Goal: Task Accomplishment & Management: Complete application form

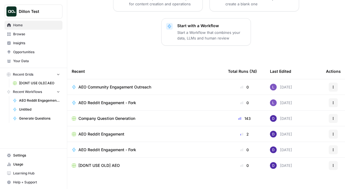
scroll to position [103, 0]
click at [36, 35] on span "Browse" at bounding box center [36, 34] width 47 height 5
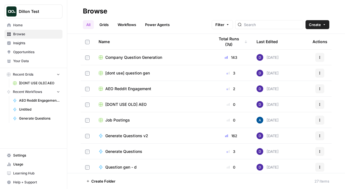
click at [43, 24] on span "Home" at bounding box center [36, 25] width 47 height 5
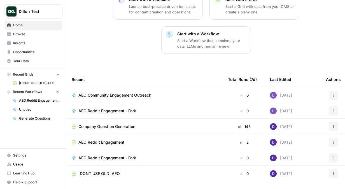
scroll to position [96, 0]
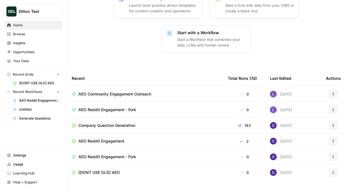
click at [20, 41] on span "Insights" at bounding box center [36, 43] width 47 height 5
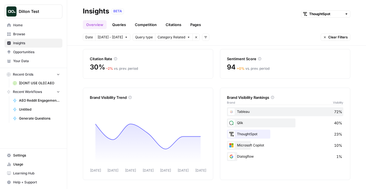
scroll to position [56, 0]
click at [38, 51] on span "Opportunities" at bounding box center [36, 52] width 47 height 5
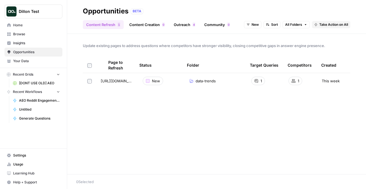
click at [147, 22] on link "Content Creation 0" at bounding box center [147, 24] width 42 height 9
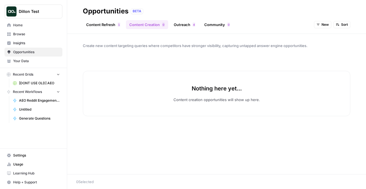
click at [178, 23] on link "Outreach 4" at bounding box center [185, 24] width 28 height 9
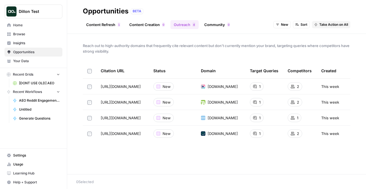
click at [209, 24] on link "Community 0" at bounding box center [217, 24] width 32 height 9
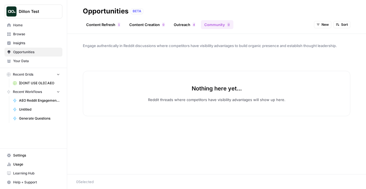
click at [141, 27] on link "Content Creation 0" at bounding box center [147, 24] width 42 height 9
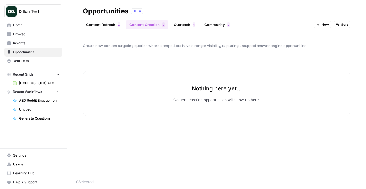
click at [318, 24] on icon "button" at bounding box center [318, 24] width 3 height 3
click at [321, 37] on span "All Opportunities" at bounding box center [333, 37] width 29 height 6
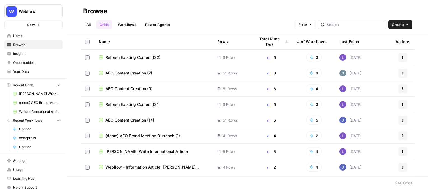
click at [36, 33] on span "Home" at bounding box center [36, 35] width 47 height 5
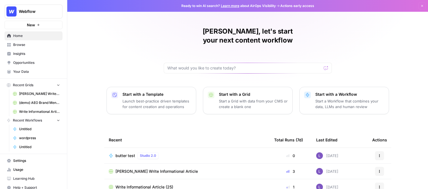
click at [34, 71] on span "Your Data" at bounding box center [36, 71] width 47 height 5
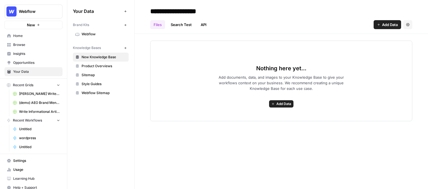
click at [91, 36] on span "Webflow" at bounding box center [104, 34] width 45 height 5
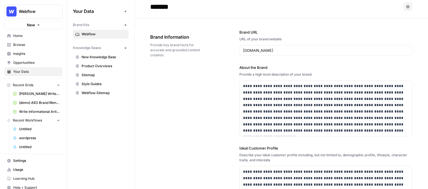
scroll to position [5, 0]
click at [99, 59] on span "New Knowledge Base" at bounding box center [104, 57] width 45 height 5
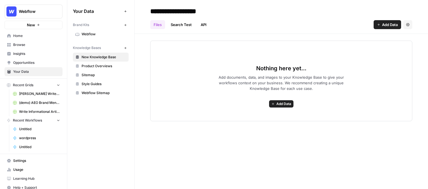
click at [274, 104] on icon "button" at bounding box center [272, 103] width 3 height 3
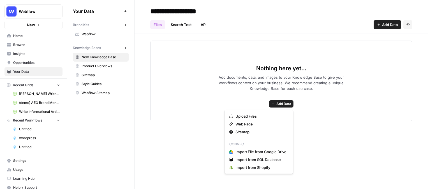
click at [205, 70] on div "Nothing here yet... Add documents, data, and images to your Knowledge Base to g…" at bounding box center [281, 81] width 262 height 81
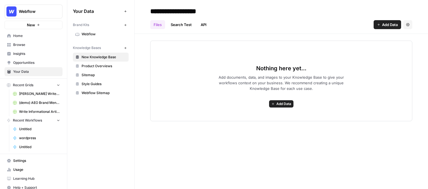
click at [37, 43] on span "Browse" at bounding box center [36, 44] width 47 height 5
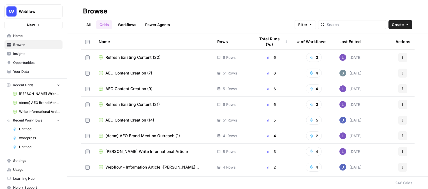
click at [131, 27] on link "Workflows" at bounding box center [126, 24] width 25 height 9
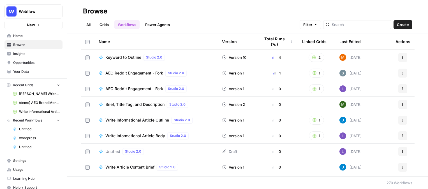
click at [366, 26] on button "Create" at bounding box center [402, 24] width 19 height 9
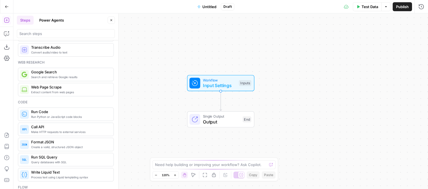
scroll to position [21, 0]
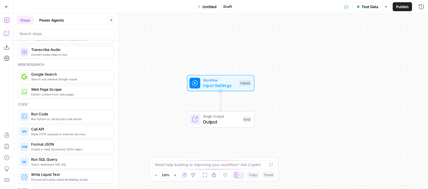
click at [4, 32] on icon "button" at bounding box center [7, 34] width 6 height 6
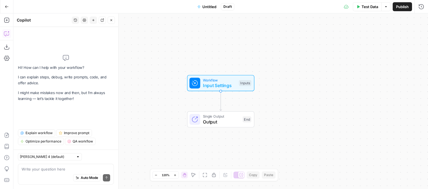
click at [10, 6] on button "Go Back" at bounding box center [7, 7] width 10 height 10
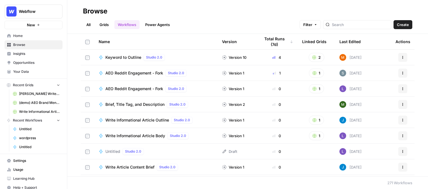
click at [107, 22] on link "Grids" at bounding box center [104, 24] width 16 height 9
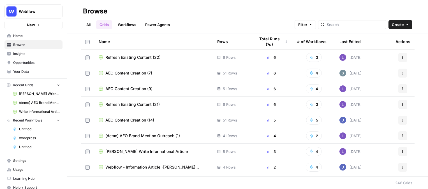
click at [366, 27] on span "Create" at bounding box center [398, 25] width 12 height 6
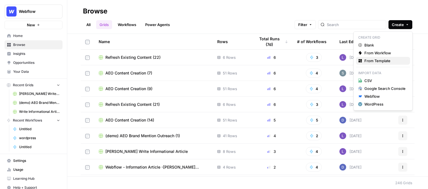
click at [366, 62] on span "From Template" at bounding box center [384, 61] width 41 height 6
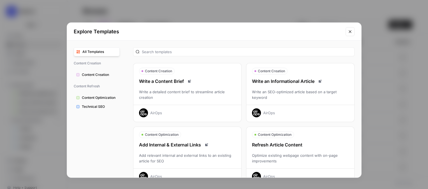
click at [306, 92] on div "Write an SEO-optimized article based on a target keyword" at bounding box center [300, 94] width 108 height 11
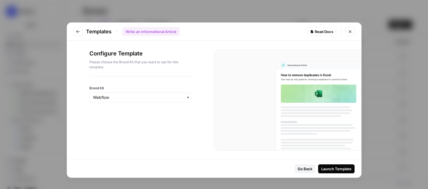
click at [353, 30] on button "Close modal" at bounding box center [349, 31] width 9 height 9
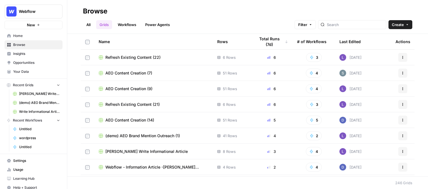
click at [346, 28] on div at bounding box center [352, 24] width 68 height 9
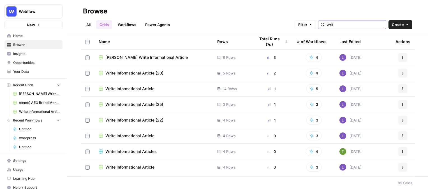
type input "writ"
click at [141, 56] on span "Shanil Write Informational Article" at bounding box center [146, 58] width 82 height 6
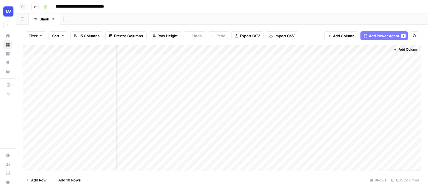
scroll to position [0, 188]
click at [333, 36] on span "Add Column" at bounding box center [344, 36] width 22 height 6
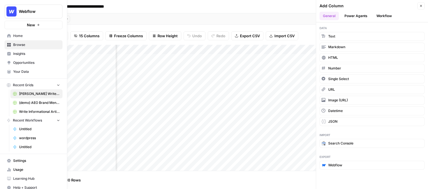
click at [18, 55] on span "Insights" at bounding box center [36, 53] width 47 height 5
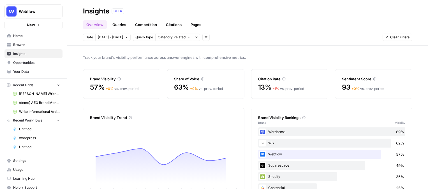
scroll to position [20, 0]
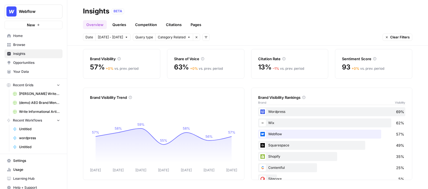
click at [119, 25] on link "Queries" at bounding box center [119, 24] width 20 height 9
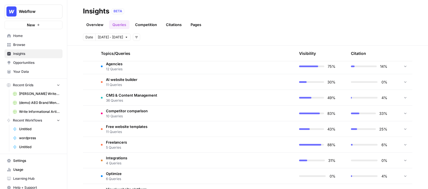
scroll to position [133, 0]
click at [127, 67] on td "Agencies 12 Queries" at bounding box center [168, 66] width 145 height 15
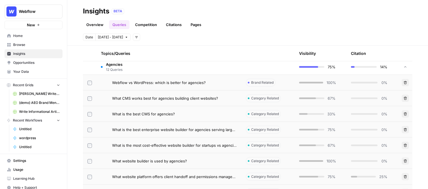
click at [189, 83] on span "Webflow vs WordPress: which is better for agencies?" at bounding box center [159, 83] width 94 height 6
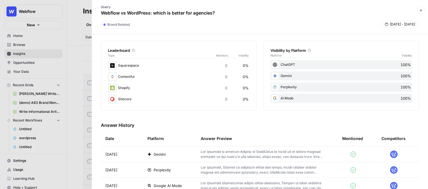
scroll to position [105, 0]
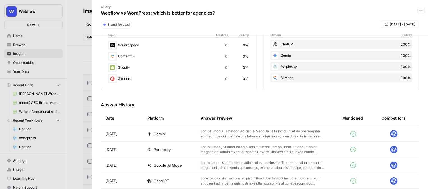
click at [208, 134] on p at bounding box center [263, 134] width 124 height 10
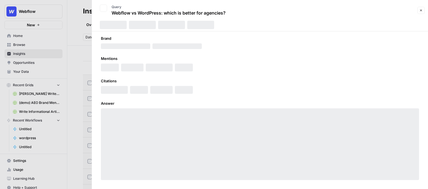
scroll to position [5, 0]
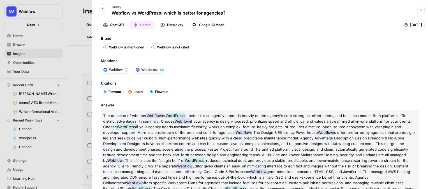
click at [122, 25] on button "ChatGPT" at bounding box center [114, 25] width 28 height 8
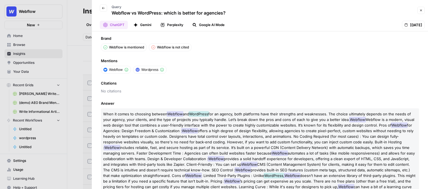
click at [163, 27] on icon "button" at bounding box center [162, 25] width 4 height 4
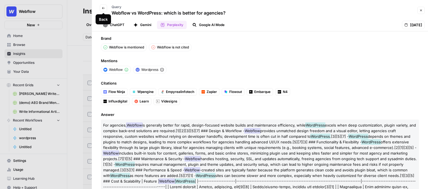
click at [103, 7] on icon "button" at bounding box center [103, 8] width 3 height 2
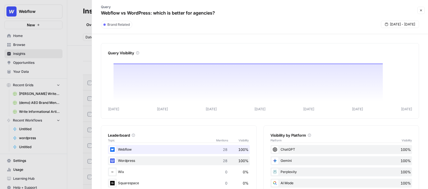
click at [366, 10] on icon "button" at bounding box center [420, 10] width 3 height 3
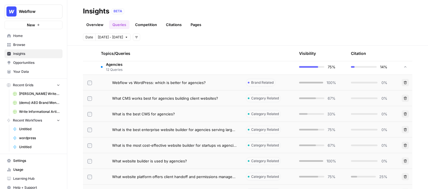
click at [178, 25] on link "Citations" at bounding box center [173, 24] width 22 height 9
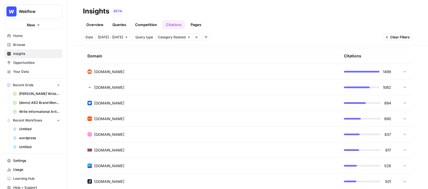
scroll to position [148, 0]
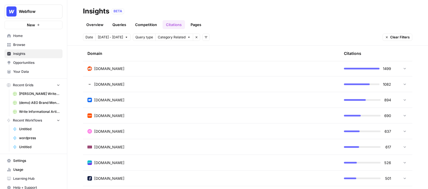
click at [134, 72] on td "reddit.com" at bounding box center [211, 68] width 256 height 15
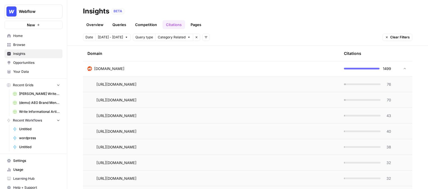
click at [366, 85] on span "76" at bounding box center [387, 85] width 7 height 6
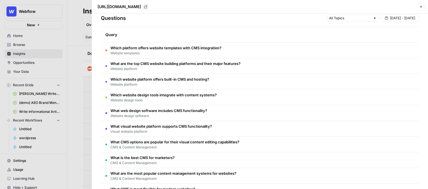
scroll to position [0, 0]
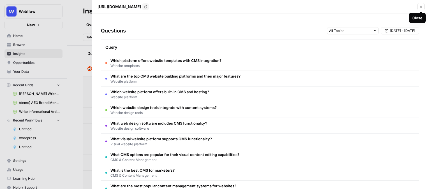
click at [366, 8] on icon "button" at bounding box center [420, 6] width 3 height 3
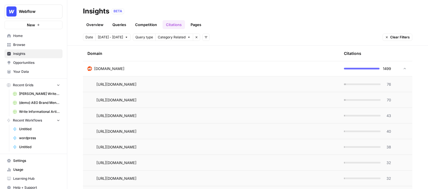
click at [192, 26] on link "Pages" at bounding box center [195, 24] width 17 height 9
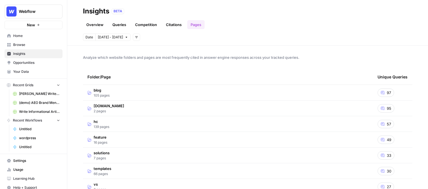
scroll to position [21, 0]
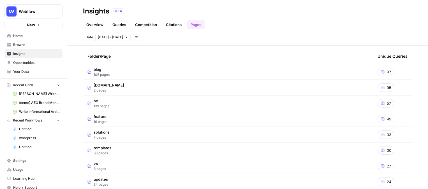
click at [123, 76] on td "blog 105 pages" at bounding box center [228, 71] width 290 height 15
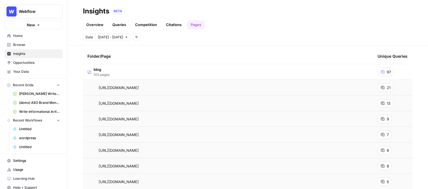
click at [366, 85] on div "21" at bounding box center [385, 87] width 16 height 8
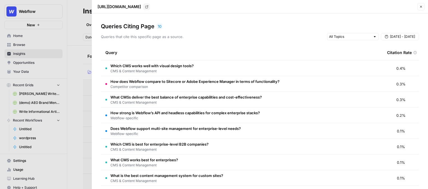
click at [366, 8] on button "Close" at bounding box center [420, 6] width 7 height 7
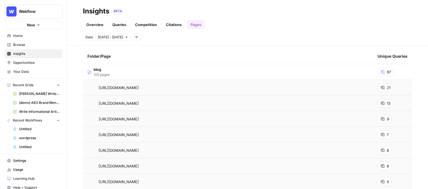
click at [46, 62] on span "Opportunities" at bounding box center [36, 62] width 47 height 5
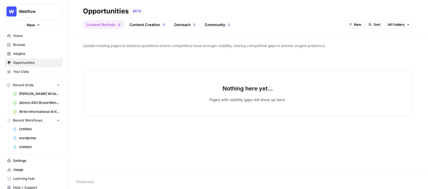
click at [349, 23] on icon "button" at bounding box center [350, 24] width 3 height 3
click at [356, 36] on span "All Opportunities" at bounding box center [365, 37] width 29 height 6
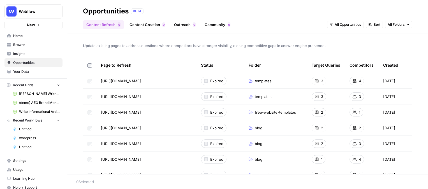
drag, startPoint x: 96, startPoint y: 81, endPoint x: 156, endPoint y: 81, distance: 59.9
click at [156, 81] on tr "https://webflow.com/templates Go to page Expired templates 3 4 3 weeks ago" at bounding box center [247, 81] width 329 height 16
click at [159, 26] on link "Content Creation 0" at bounding box center [147, 24] width 42 height 9
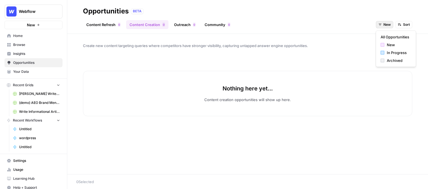
click at [366, 24] on icon "button" at bounding box center [379, 24] width 3 height 3
click at [366, 41] on button "New" at bounding box center [395, 45] width 35 height 8
click at [366, 26] on span "New" at bounding box center [386, 24] width 7 height 5
click at [366, 36] on span "All Opportunities" at bounding box center [394, 37] width 29 height 6
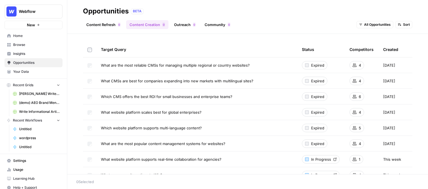
scroll to position [18, 0]
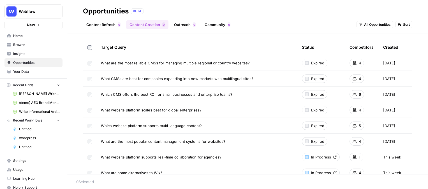
click at [184, 25] on link "Outreach 0" at bounding box center [185, 24] width 28 height 9
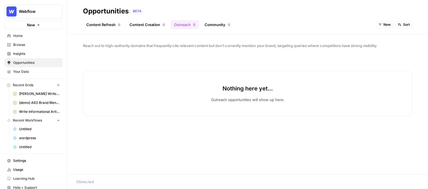
click at [366, 24] on span "New" at bounding box center [386, 24] width 7 height 5
click at [366, 33] on button "All Opportunities" at bounding box center [395, 37] width 35 height 8
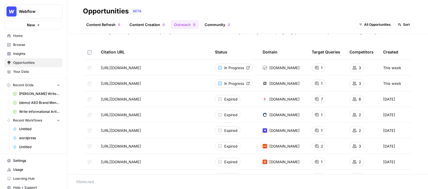
scroll to position [3, 0]
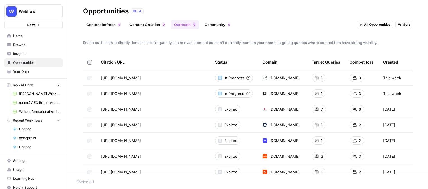
click at [29, 45] on span "Browse" at bounding box center [36, 44] width 47 height 5
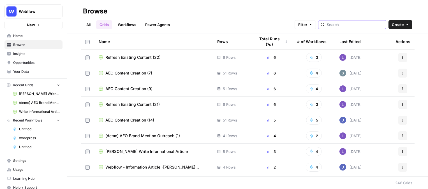
click at [355, 22] on input "search" at bounding box center [355, 25] width 57 height 6
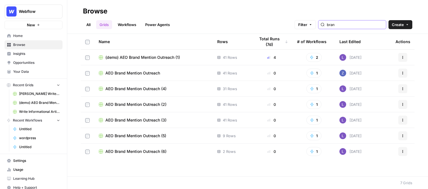
type input "bran"
click at [142, 57] on span "(demo) AEO Brand Mention Outreach (1)" at bounding box center [142, 58] width 75 height 6
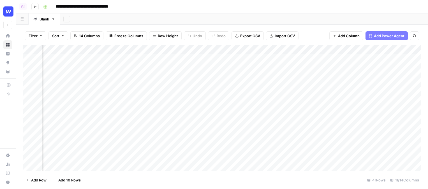
scroll to position [0, 27]
click at [332, 58] on div "Add Column" at bounding box center [222, 108] width 398 height 126
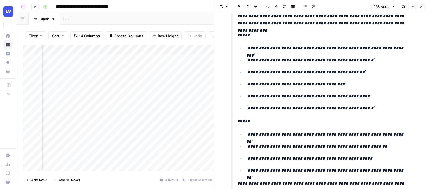
scroll to position [131, 0]
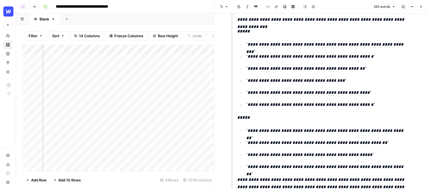
click at [366, 8] on icon "button" at bounding box center [420, 6] width 3 height 3
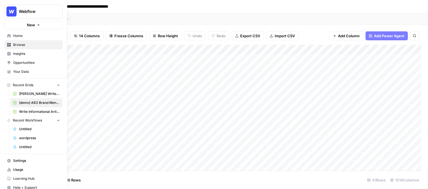
click at [37, 63] on span "Opportunities" at bounding box center [36, 62] width 47 height 5
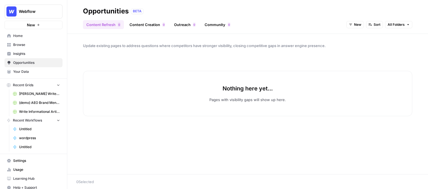
click at [225, 22] on link "Community 0" at bounding box center [217, 24] width 32 height 9
click at [366, 26] on span "New" at bounding box center [386, 24] width 7 height 5
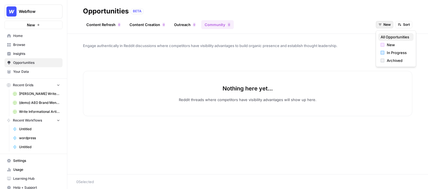
click at [366, 35] on span "All Opportunities" at bounding box center [394, 37] width 29 height 6
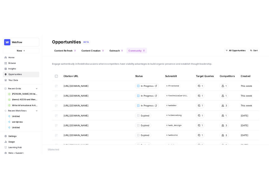
scroll to position [8, 0]
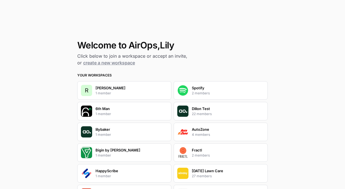
click at [112, 61] on link "create a new workspace" at bounding box center [109, 63] width 52 height 6
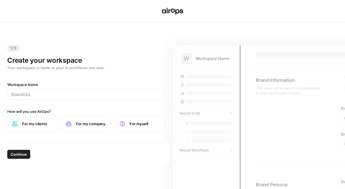
click at [79, 91] on div at bounding box center [86, 94] width 158 height 11
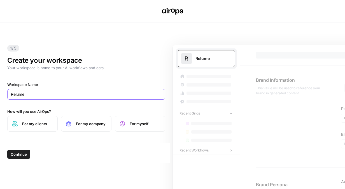
type input "Relume"
click at [36, 122] on span "For my clients" at bounding box center [37, 124] width 31 height 6
click at [27, 150] on button "Continue" at bounding box center [18, 154] width 23 height 9
